Goal: Complete application form

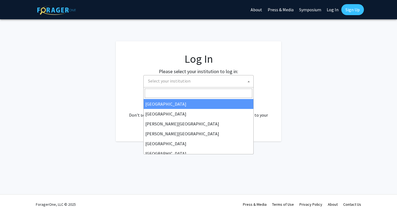
click at [179, 82] on span "Select your institution" at bounding box center [169, 81] width 42 height 6
select select "34"
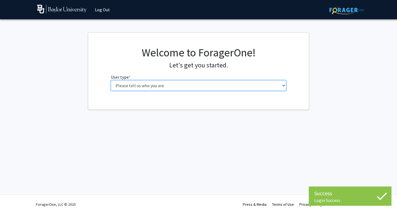
click at [185, 85] on select "Please tell us who you are Undergraduate Student Master's Student Doctoral Cand…" at bounding box center [198, 85] width 175 height 10
select select "1: undergrad"
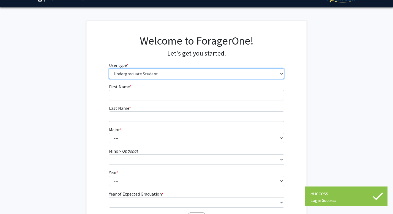
scroll to position [17, 0]
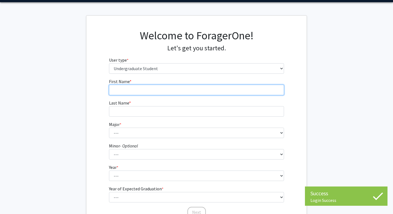
click at [171, 93] on input "First Name * required" at bounding box center [196, 90] width 175 height 10
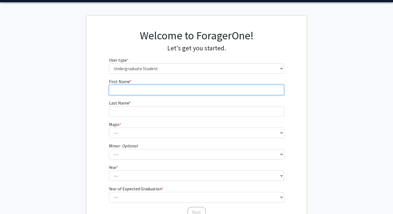
type input "d"
type input "Christina"
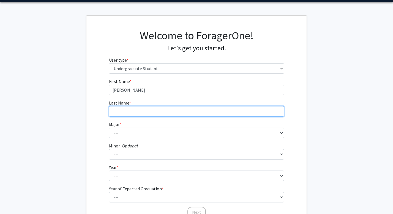
click at [150, 108] on input "Last Name * required" at bounding box center [196, 111] width 175 height 10
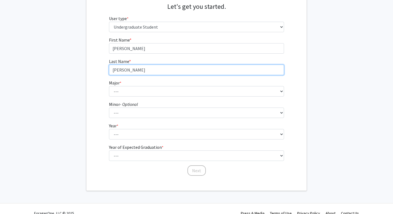
scroll to position [60, 0]
type input "Simons"
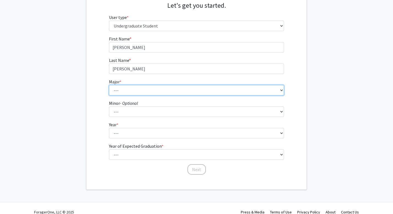
click at [131, 88] on select "--- Accounting American Studies Anthropology Apparel Design & Product Developme…" at bounding box center [196, 90] width 175 height 10
select select "16: 2681"
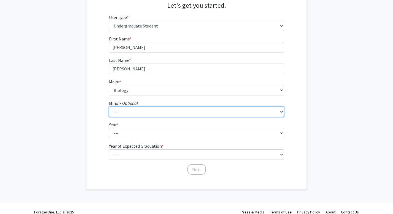
click at [144, 112] on select "--- Advertising American Sign Language American Studies Anthropology Apparel Me…" at bounding box center [196, 112] width 175 height 10
select select "12: 2075"
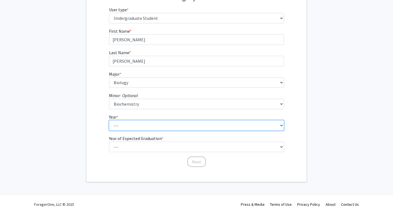
click at [131, 128] on select "--- First-year Sophomore Junior Senior Postbaccalaureate Certificate" at bounding box center [196, 125] width 175 height 10
select select "3: junior"
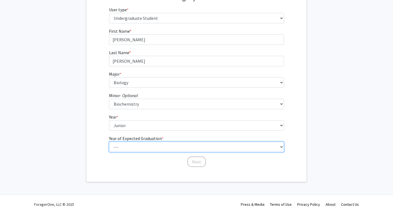
click at [132, 146] on select "--- 2025 2026 2027 2028 2029 2030 2031 2032 2033 2034" at bounding box center [196, 147] width 175 height 10
select select "3: 2027"
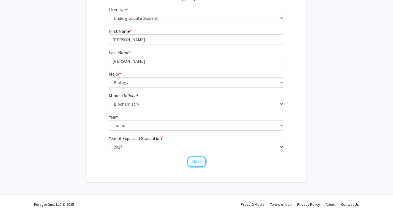
click at [194, 163] on button "Next" at bounding box center [197, 162] width 18 height 10
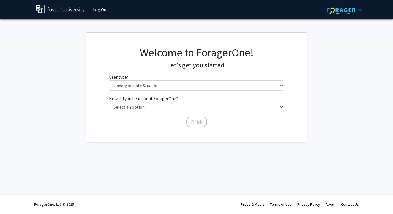
scroll to position [0, 0]
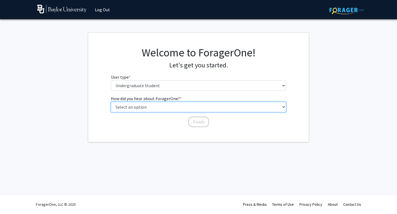
click at [172, 105] on select "Select an option Peer/student recommendation Faculty/staff recommendation Unive…" at bounding box center [198, 107] width 175 height 10
select select "2: faculty_recommendation"
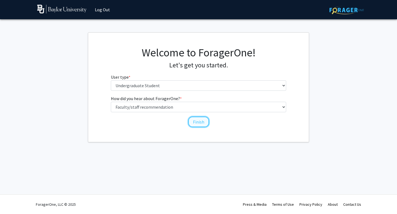
click at [196, 123] on button "Finish" at bounding box center [198, 122] width 21 height 10
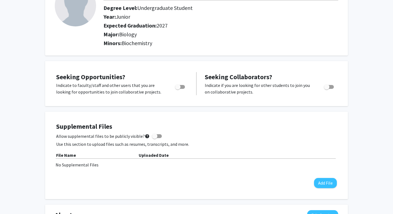
scroll to position [52, 0]
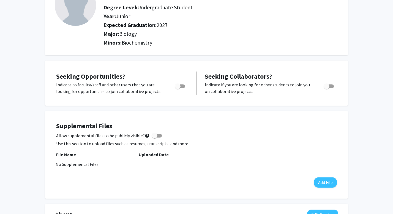
click at [181, 85] on span "Toggle" at bounding box center [180, 87] width 10 height 4
click at [178, 88] on input "Are you actively seeking opportunities?" at bounding box center [178, 88] width 0 height 0
checkbox input "true"
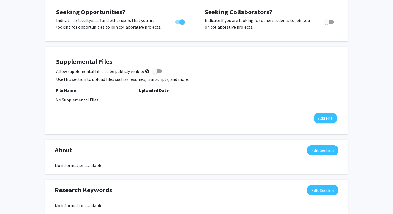
scroll to position [116, 0]
click at [154, 71] on span at bounding box center [155, 72] width 6 height 6
click at [155, 74] on input "Allow supplemental files to be publicly visible? help" at bounding box center [155, 74] width 0 height 0
checkbox input "true"
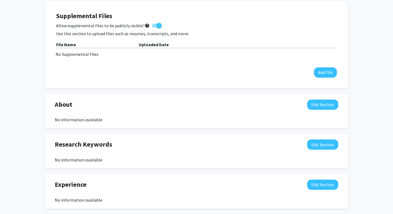
scroll to position [146, 0]
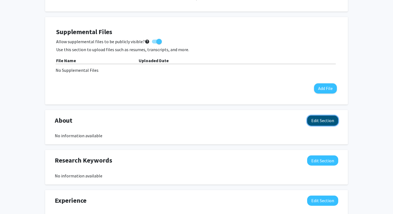
click at [320, 123] on button "Edit Section" at bounding box center [322, 121] width 31 height 10
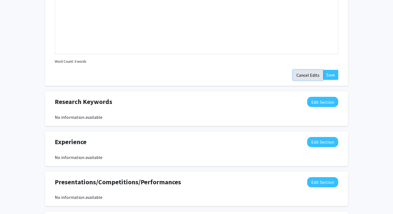
click at [303, 74] on button "Cancel Edits" at bounding box center [308, 75] width 30 height 10
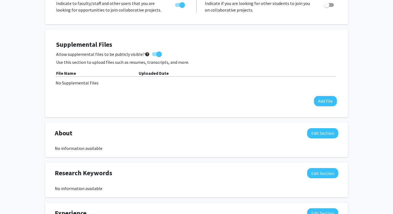
scroll to position [135, 0]
